Goal: Task Accomplishment & Management: Manage account settings

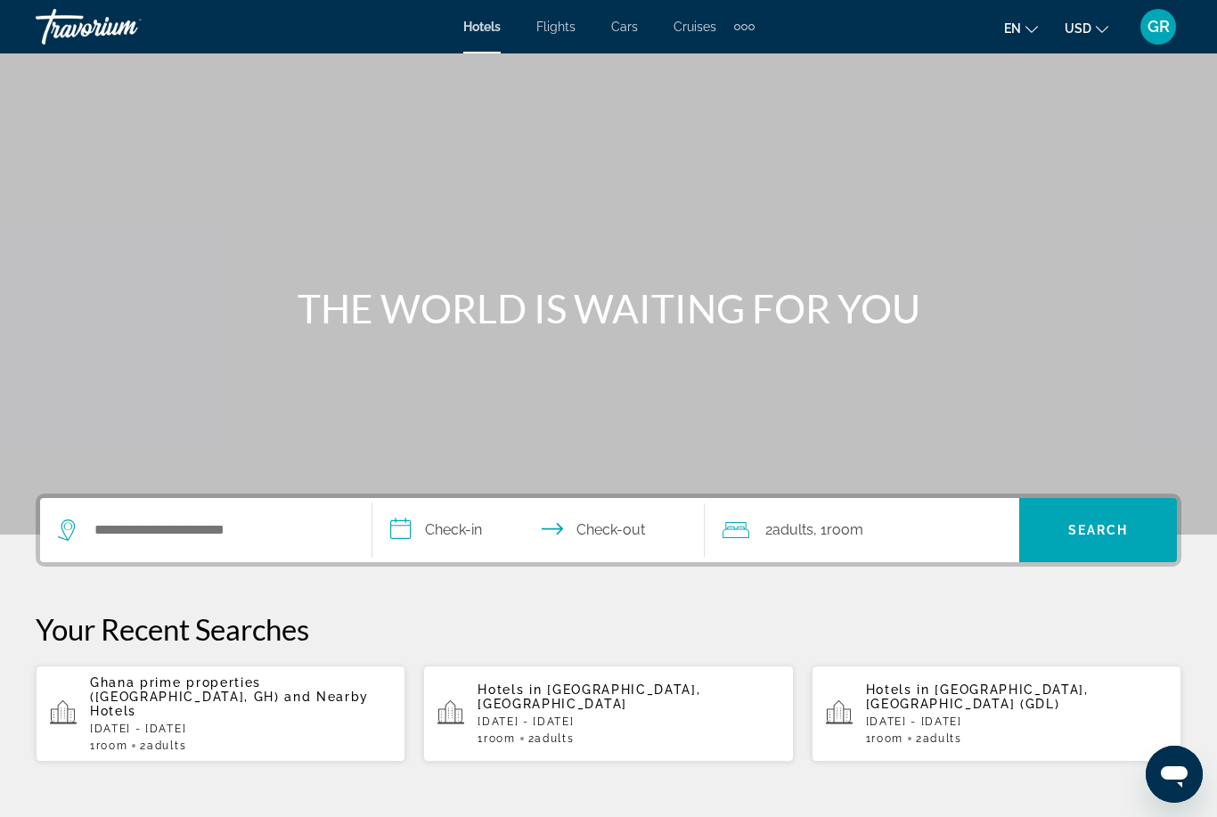
click at [1165, 37] on div "GR" at bounding box center [1158, 27] width 36 height 36
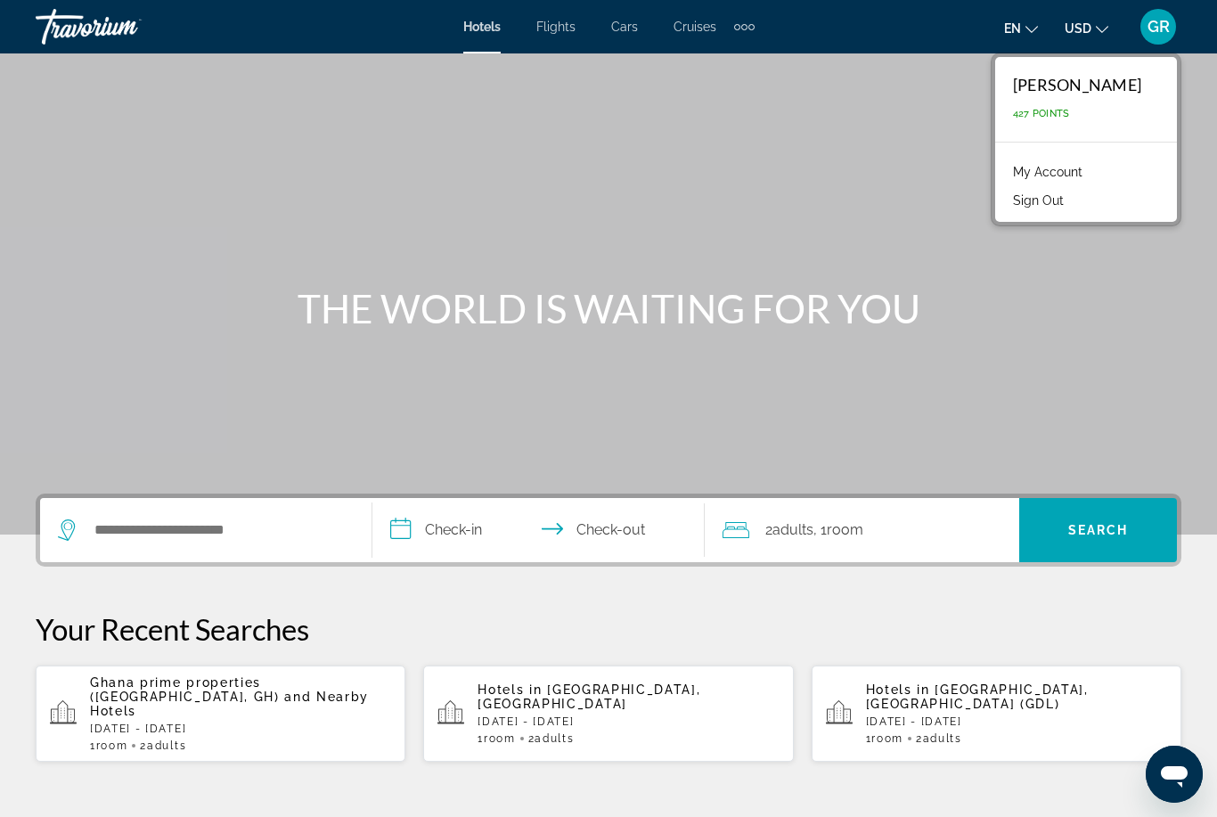
click at [1087, 166] on link "My Account" at bounding box center [1047, 171] width 87 height 23
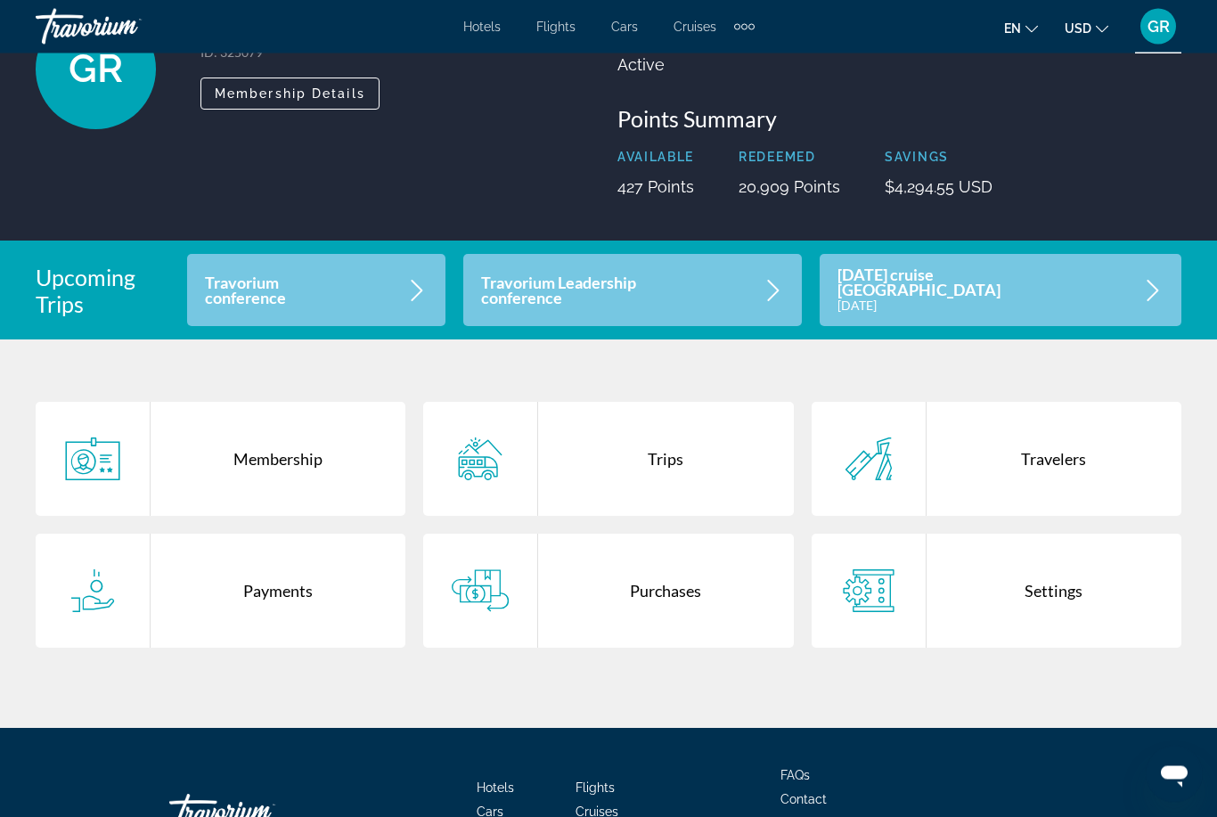
scroll to position [159, 0]
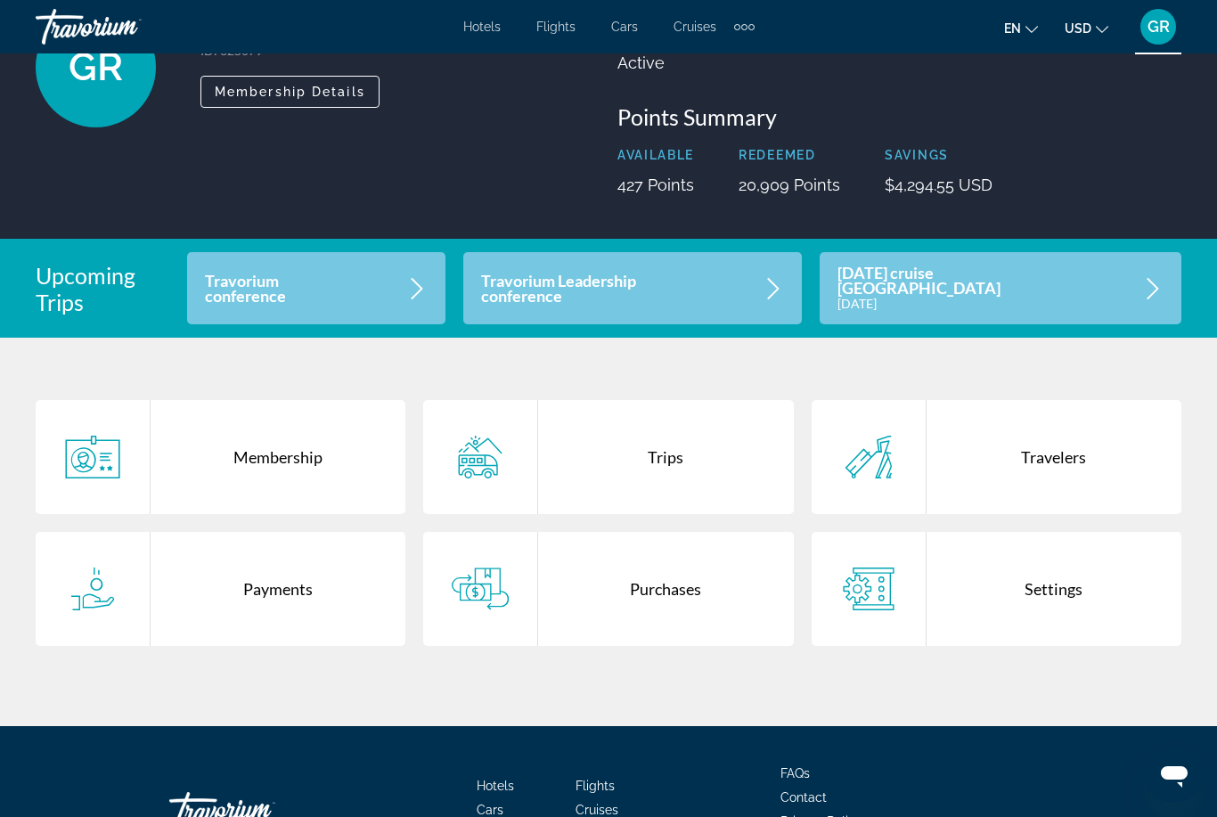
click at [663, 437] on div "Trips" at bounding box center [665, 457] width 255 height 114
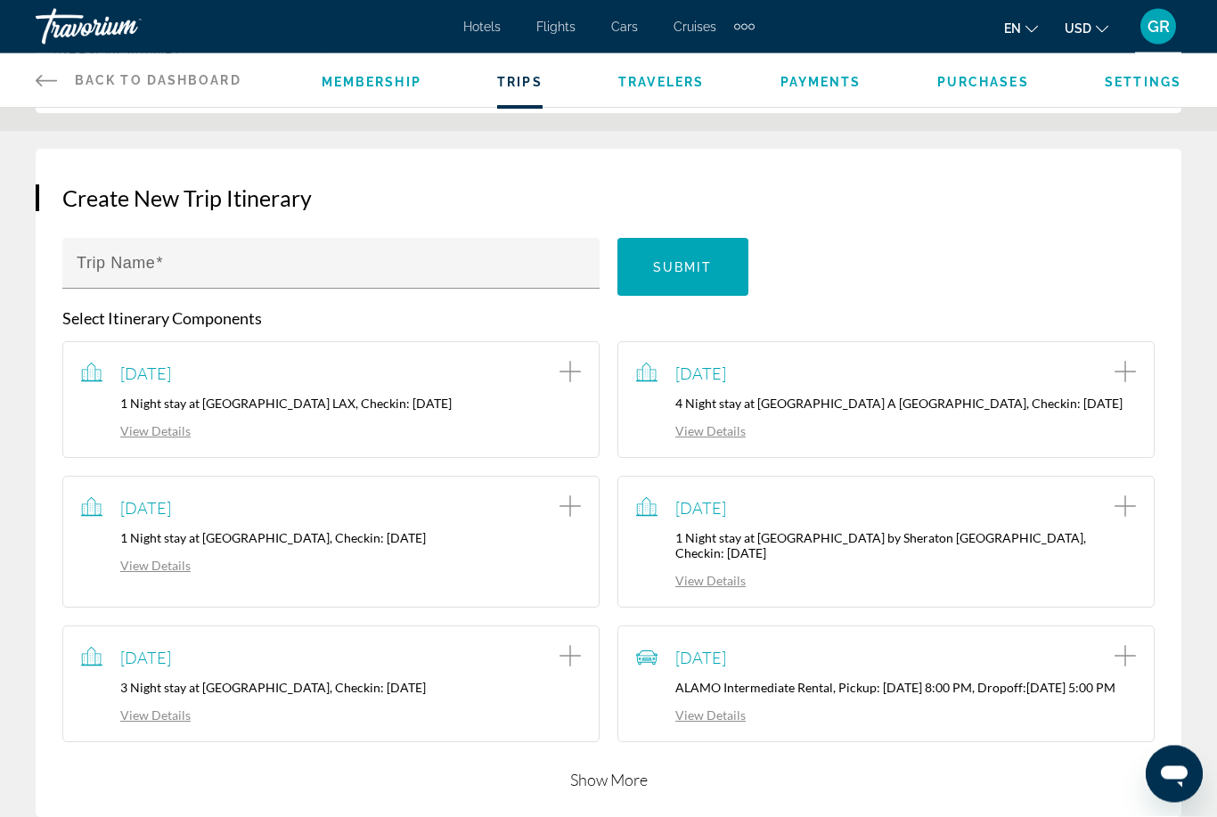
scroll to position [554, 0]
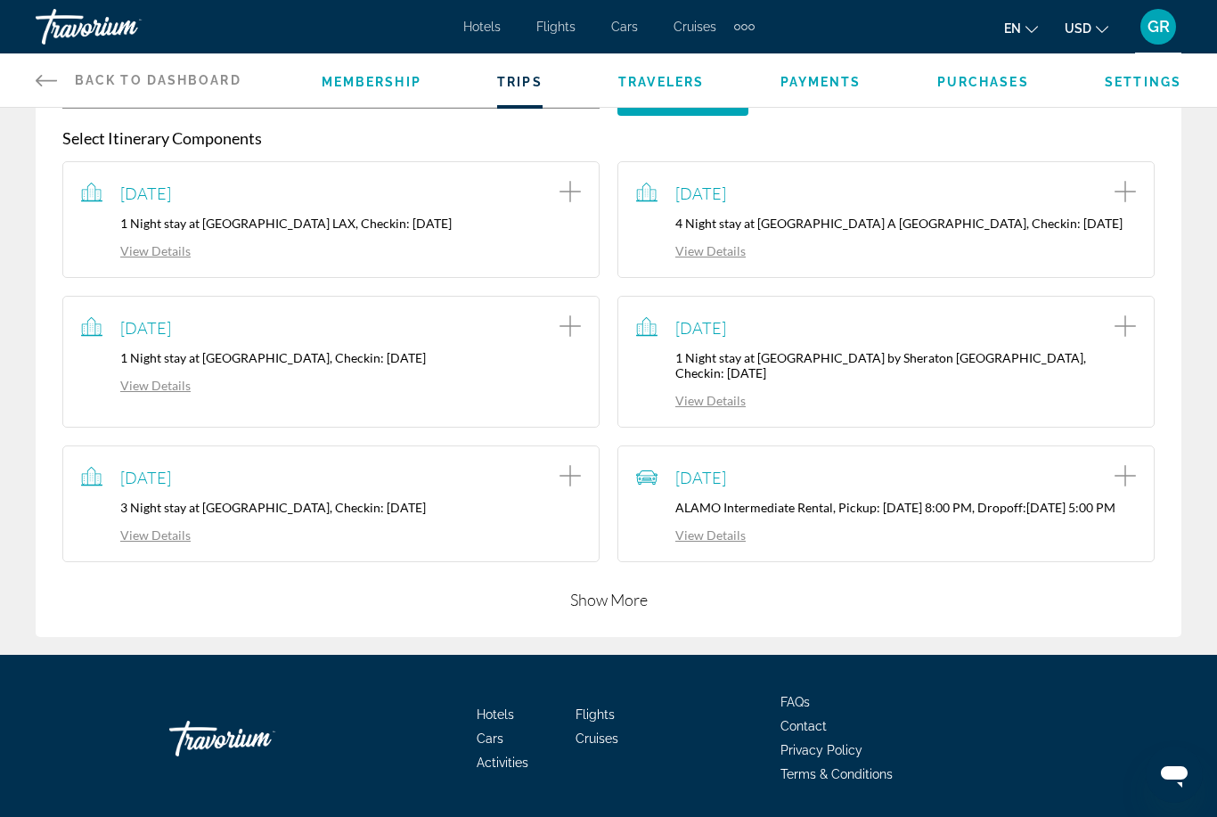
click at [629, 600] on button "Show More" at bounding box center [608, 599] width 77 height 21
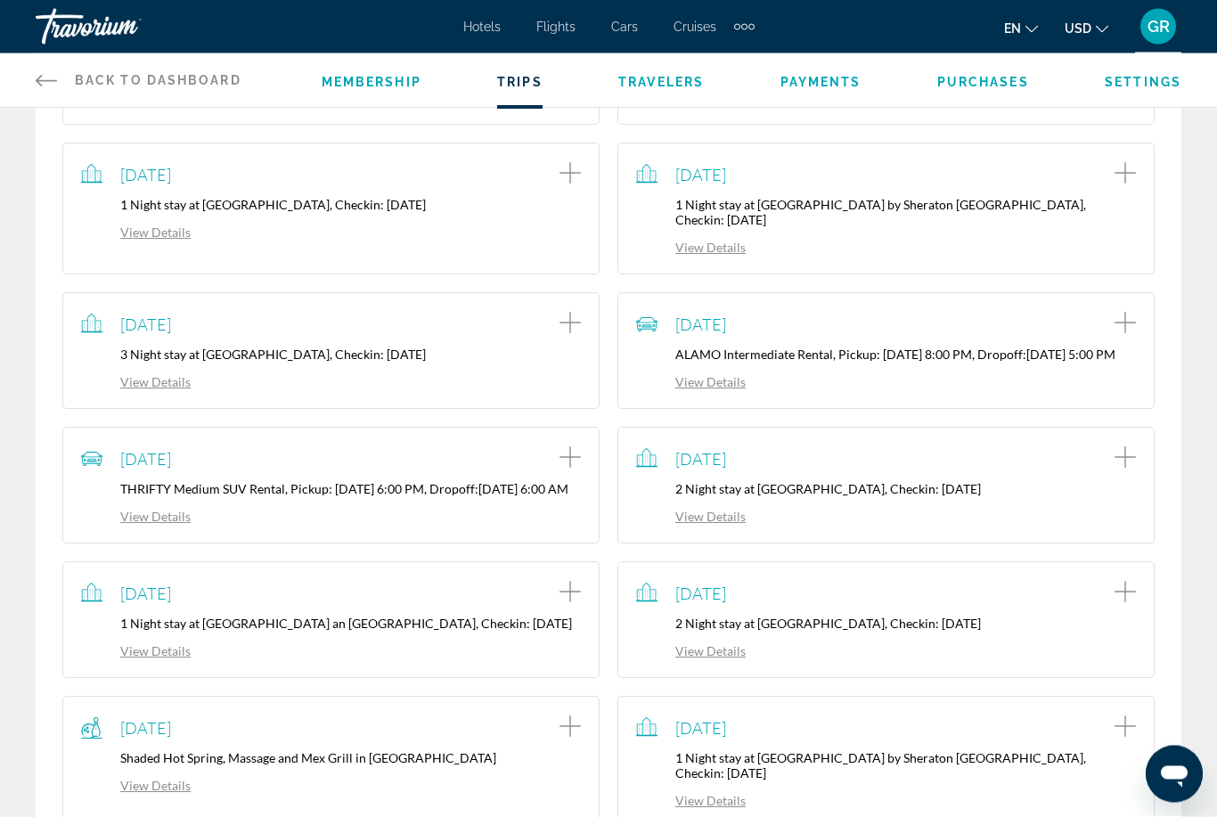
scroll to position [997, 0]
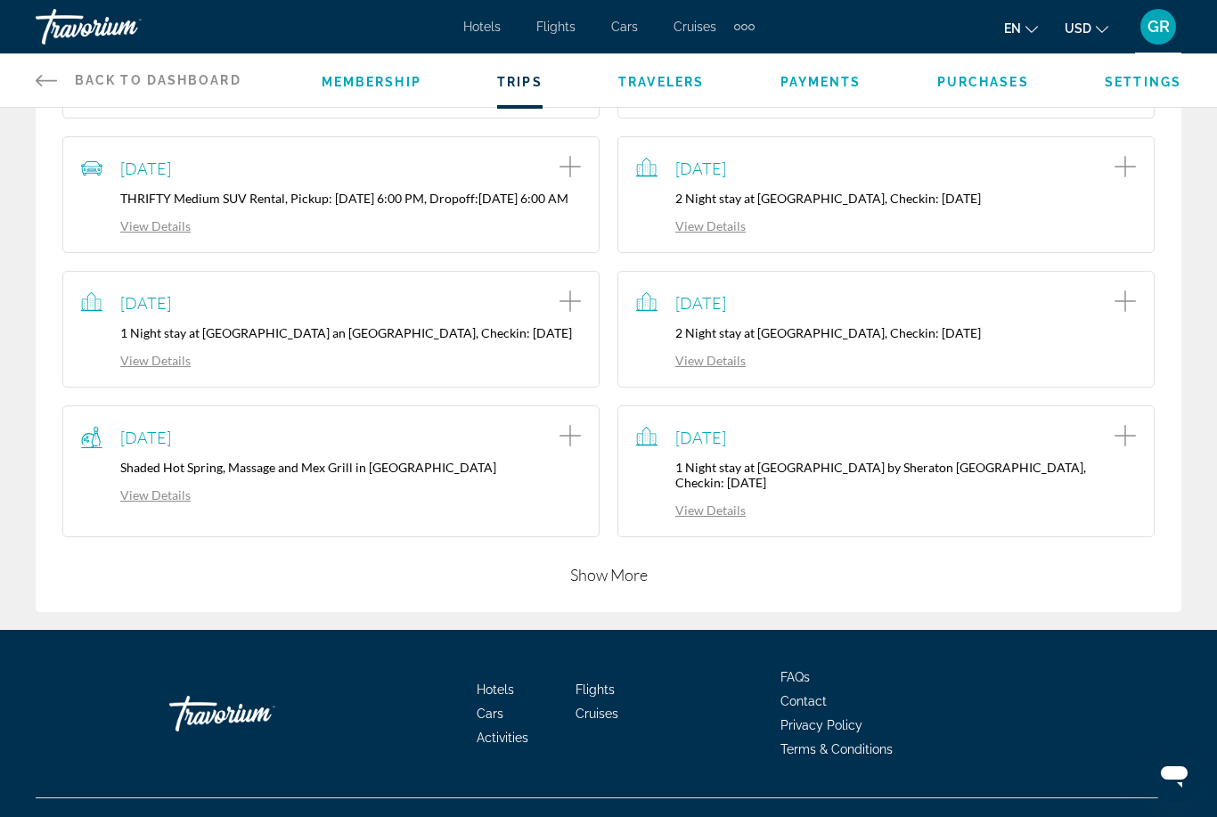
click at [640, 585] on button "Show More" at bounding box center [608, 574] width 77 height 21
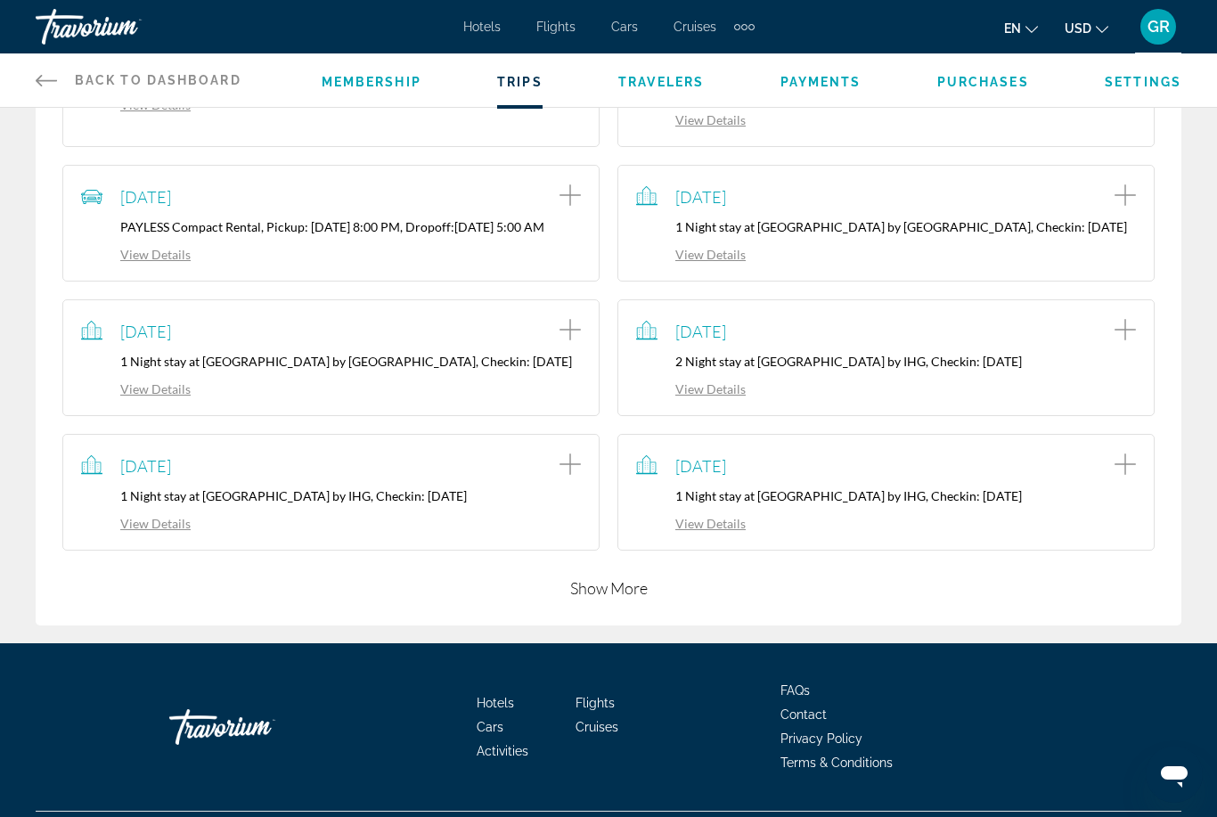
scroll to position [1426, 0]
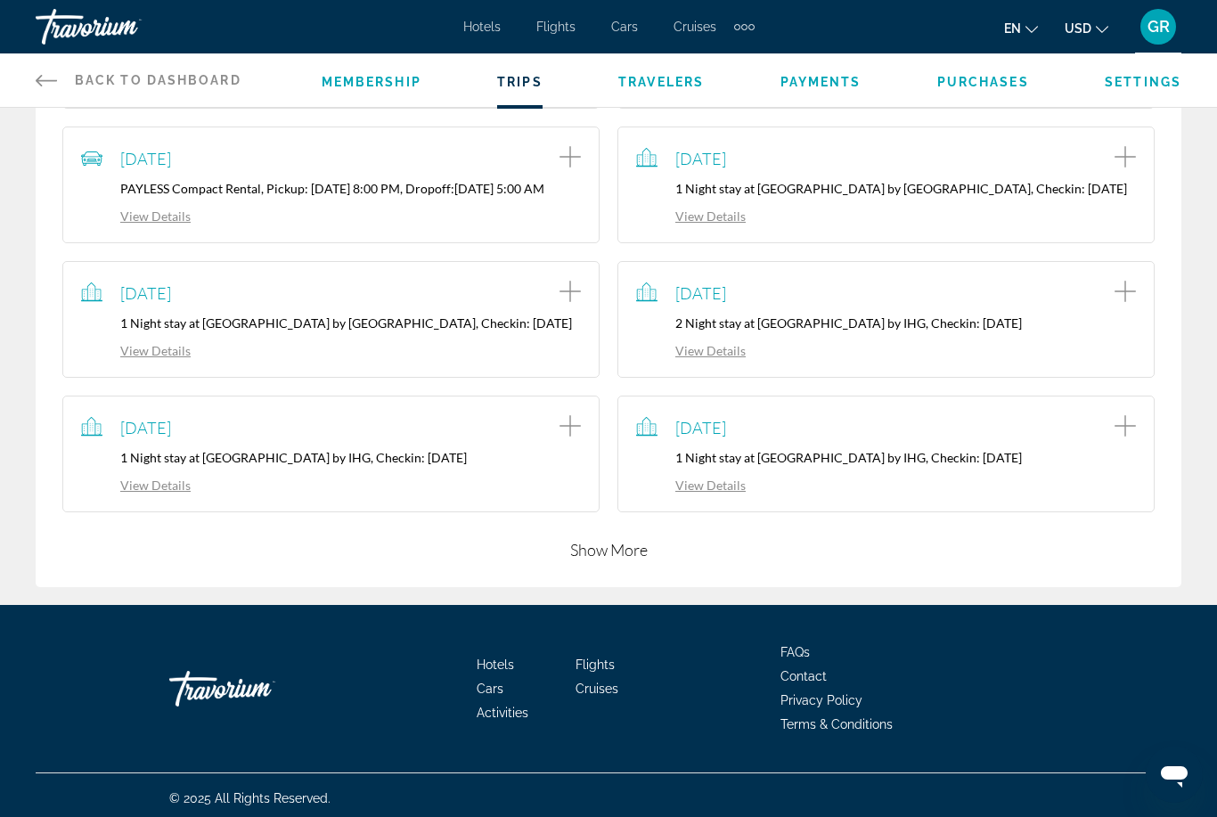
click at [647, 560] on button "Show More" at bounding box center [608, 549] width 77 height 21
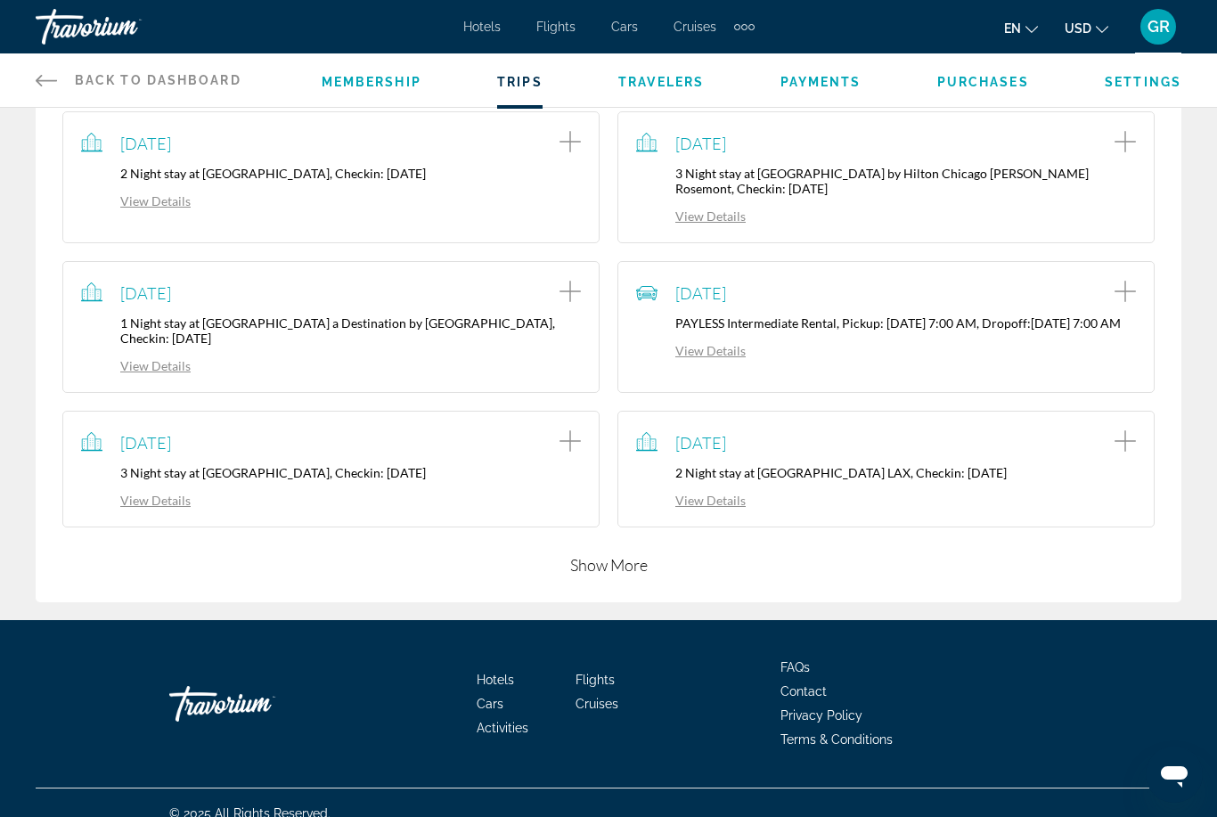
scroll to position [1854, 0]
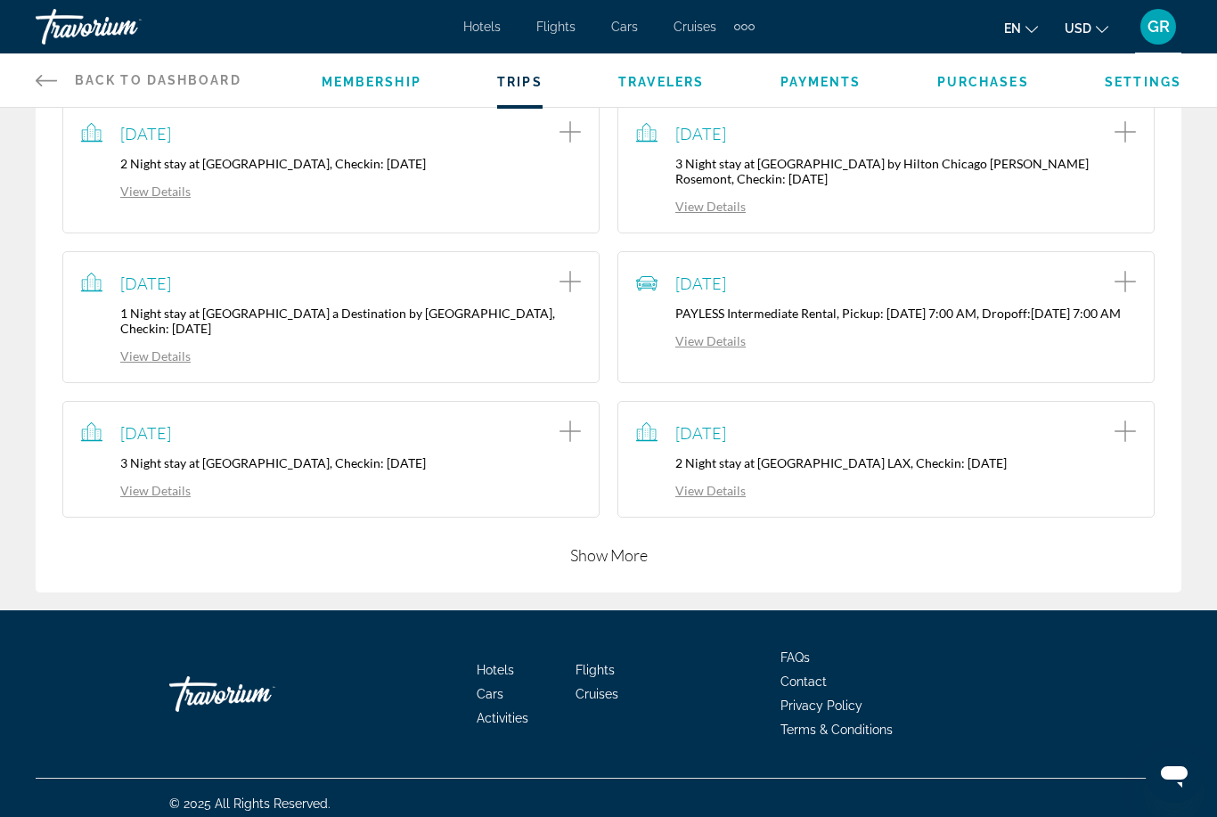
click at [638, 566] on button "Show More" at bounding box center [608, 554] width 77 height 21
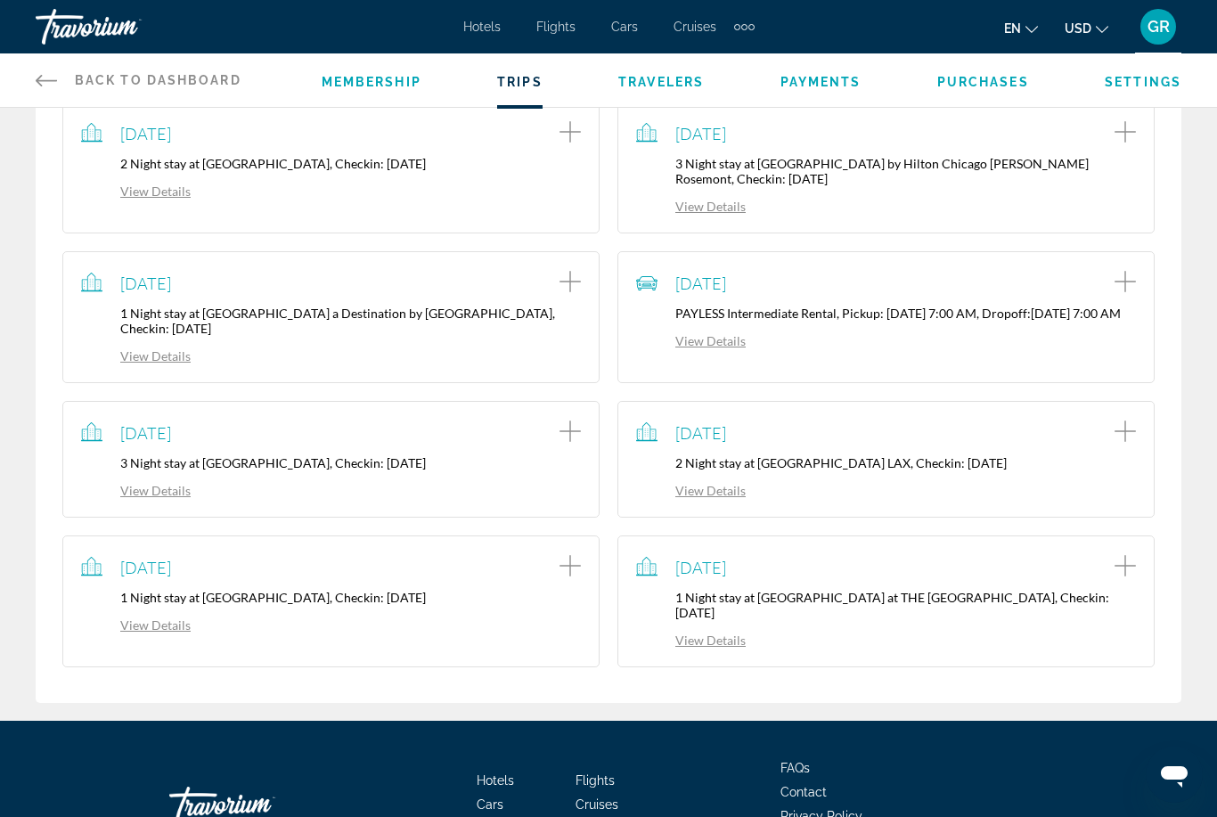
click at [887, 620] on p "1 Night stay at [GEOGRAPHIC_DATA] at THE [GEOGRAPHIC_DATA], Checkin: [DATE]" at bounding box center [886, 605] width 500 height 30
click at [733, 647] on link "View Details" at bounding box center [691, 639] width 110 height 15
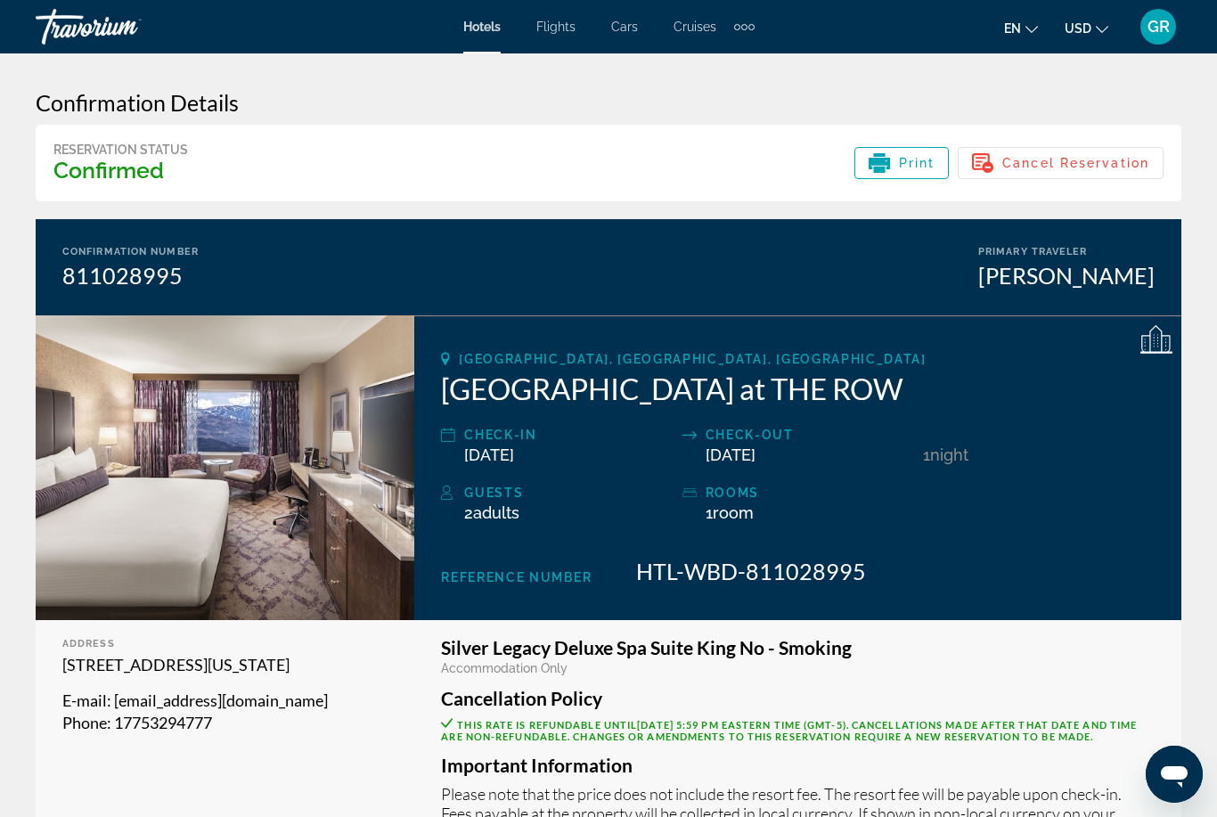
click at [1070, 160] on span "Cancel Reservation" at bounding box center [1075, 163] width 147 height 14
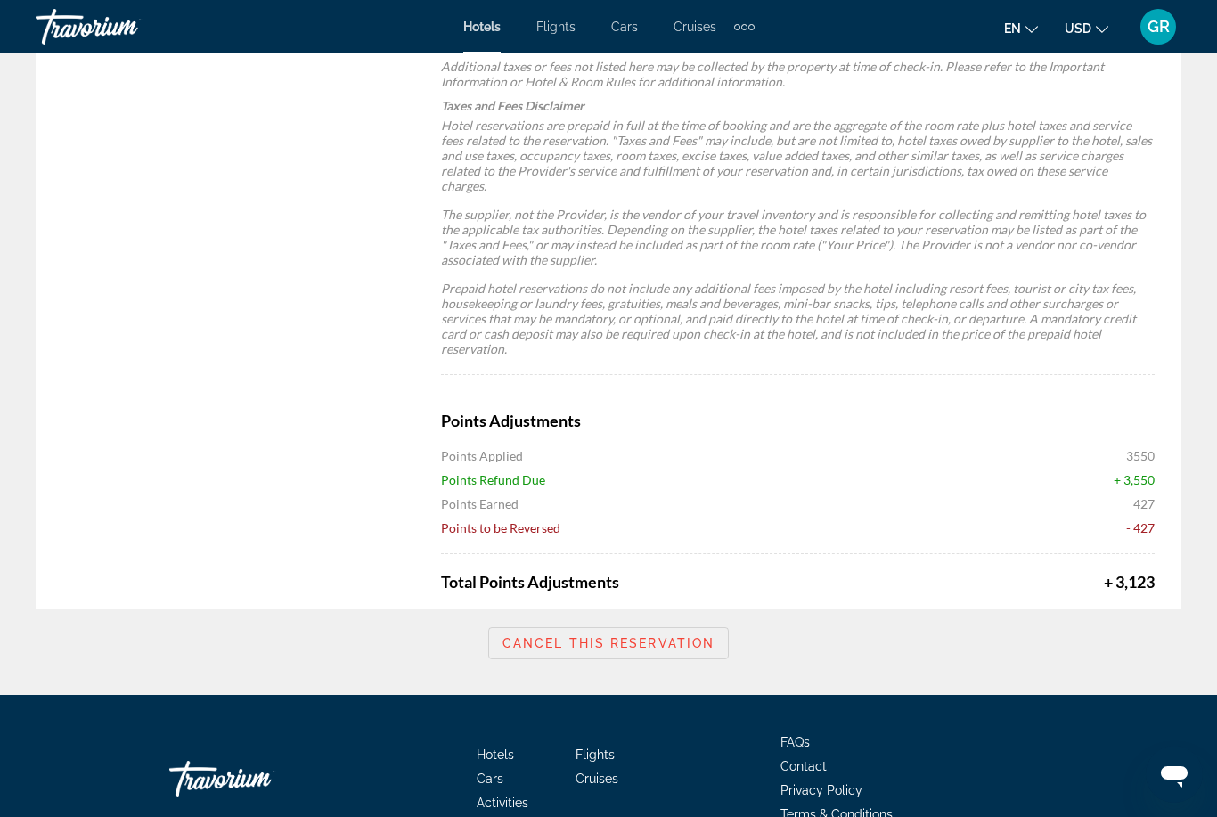
scroll to position [1351, 0]
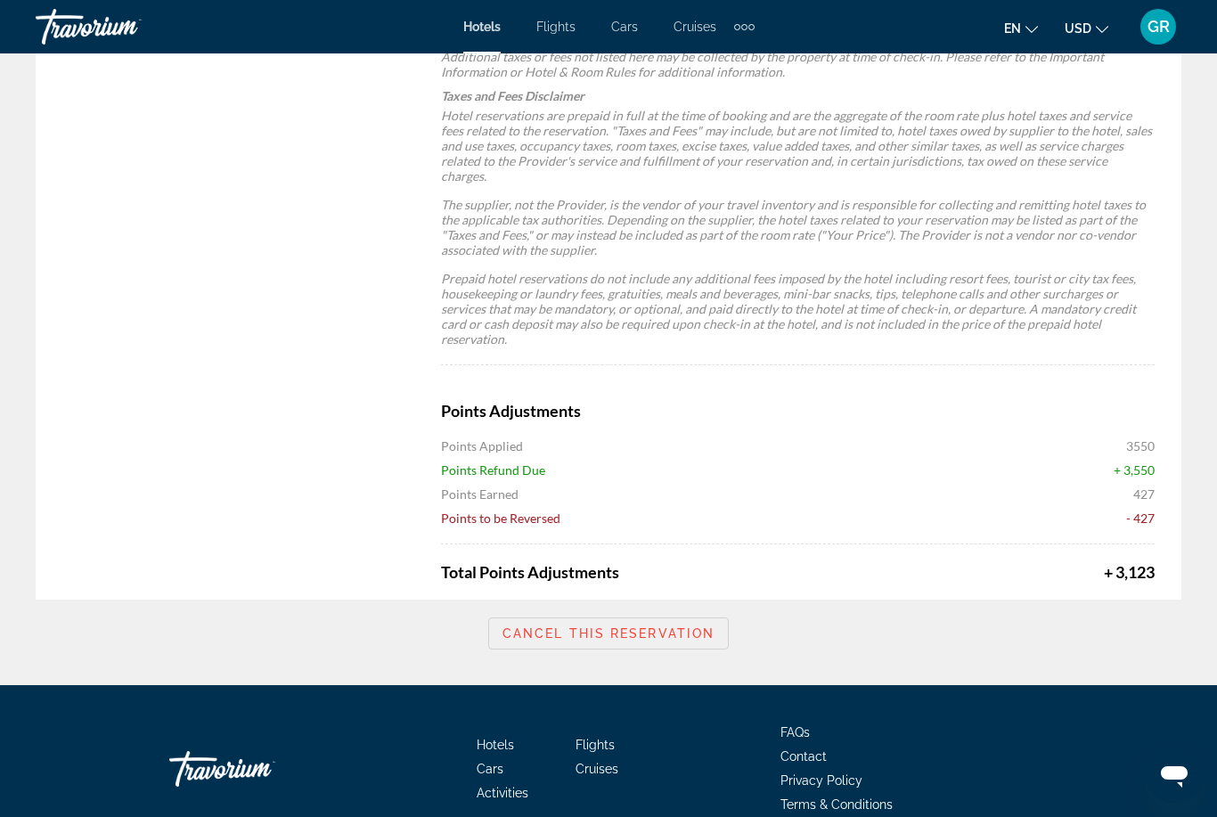
click at [675, 626] on span "Cancel this reservation" at bounding box center [608, 633] width 212 height 14
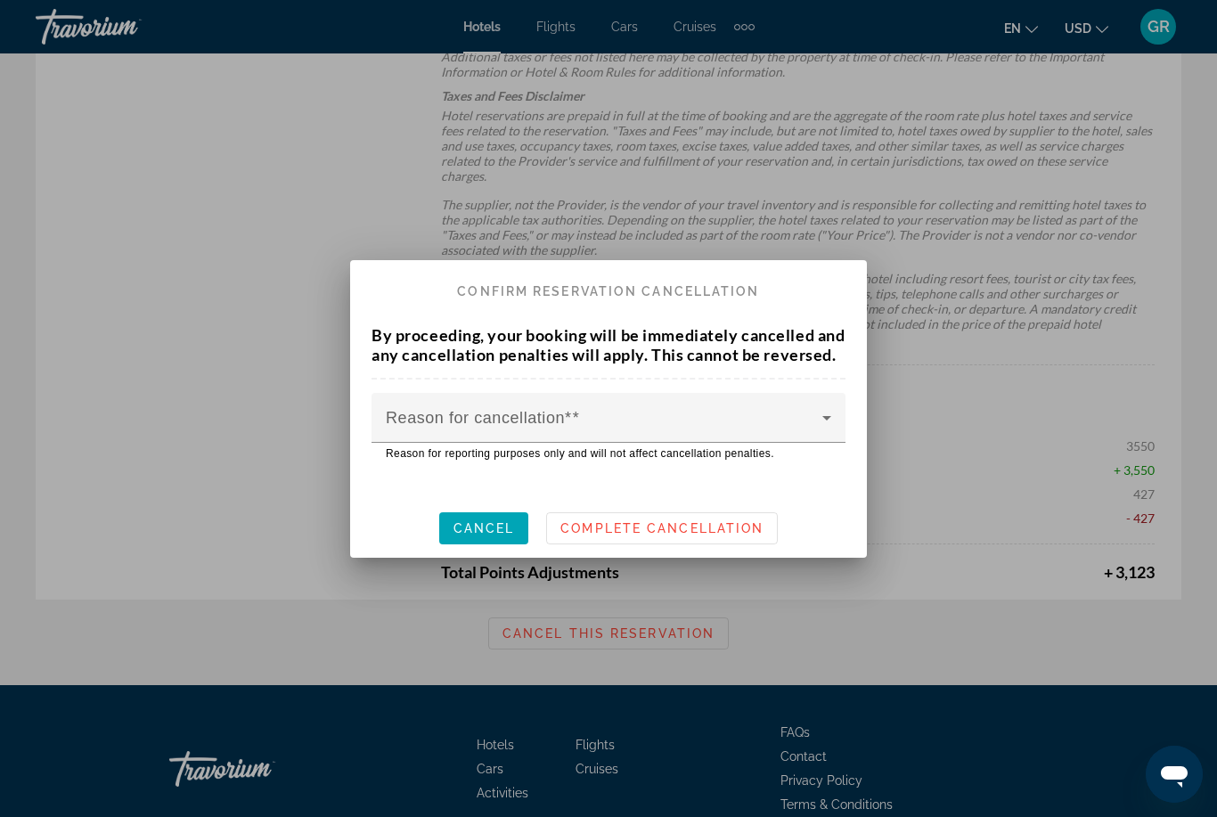
scroll to position [0, 0]
click at [826, 428] on icon at bounding box center [826, 417] width 21 height 21
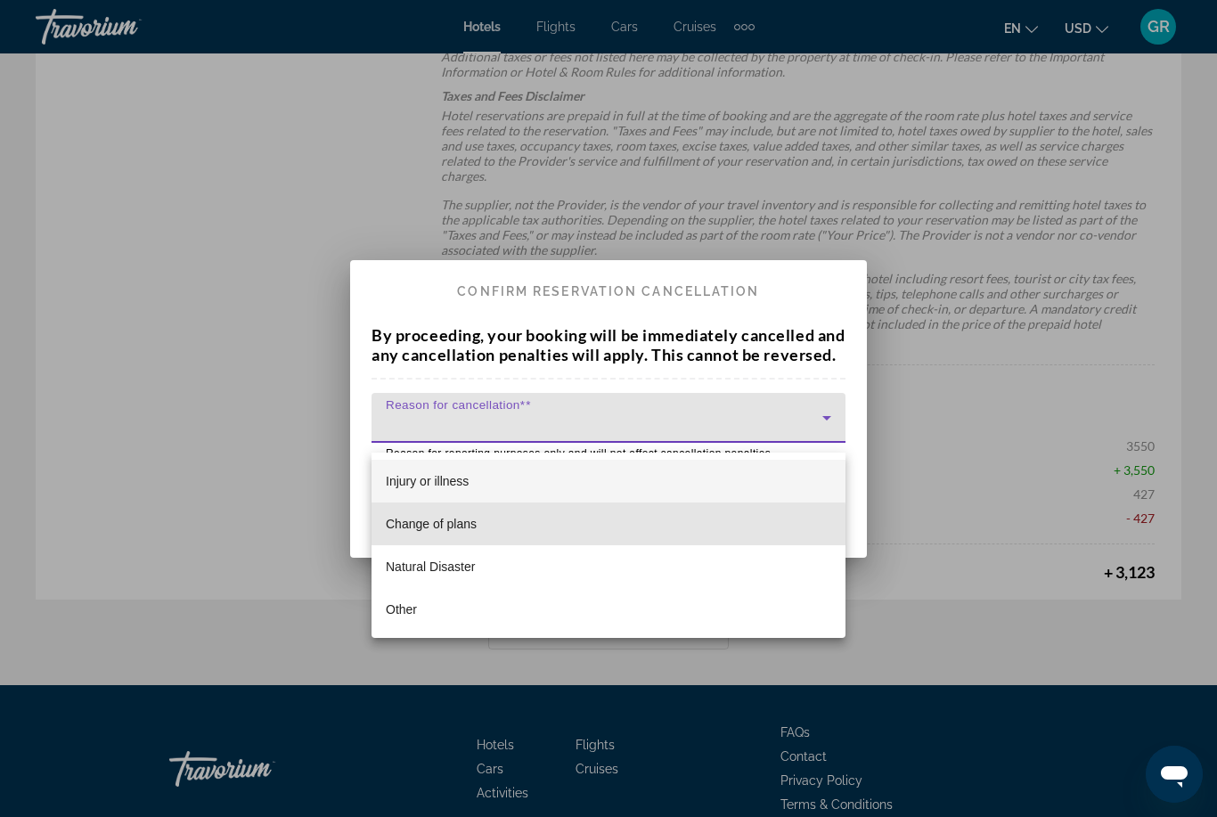
click at [475, 530] on span "Change of plans" at bounding box center [431, 523] width 91 height 21
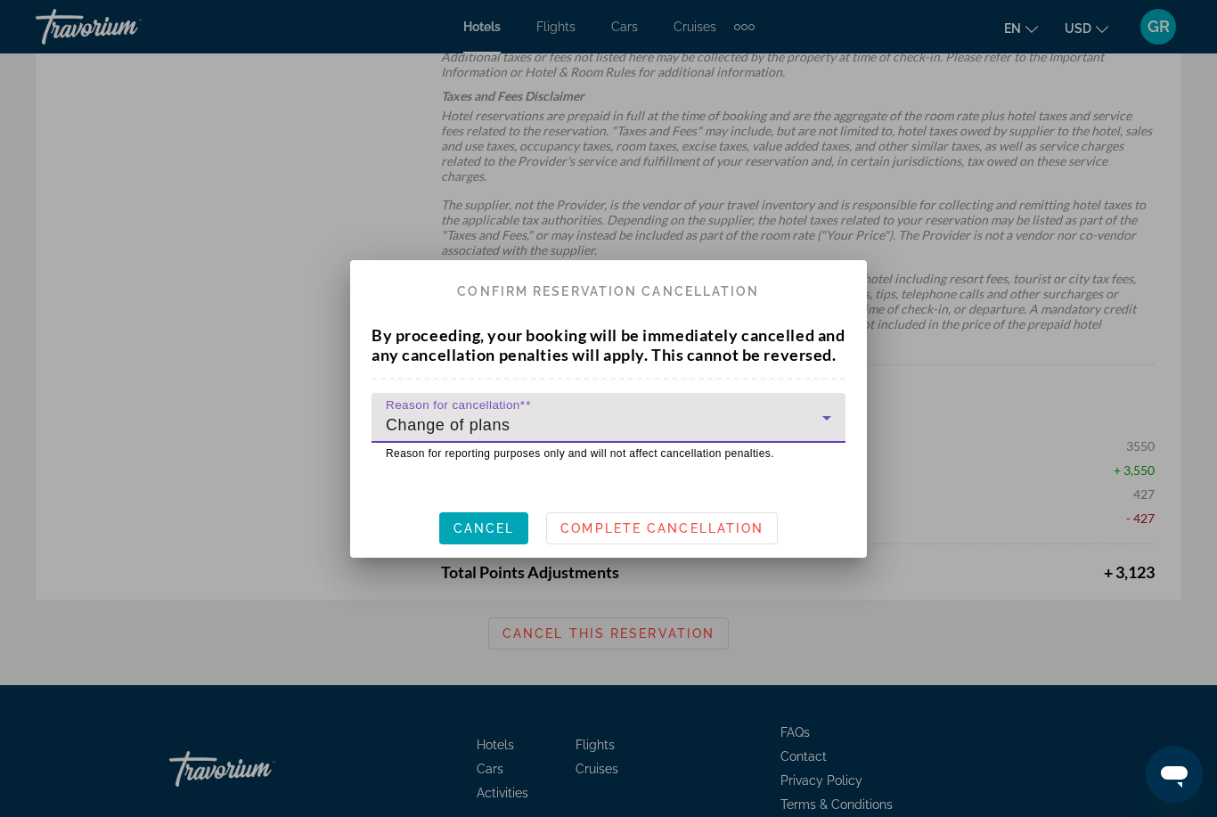
click at [673, 535] on span "Complete Cancellation" at bounding box center [661, 528] width 203 height 14
